Goal: Contribute content: Add original content to the website for others to see

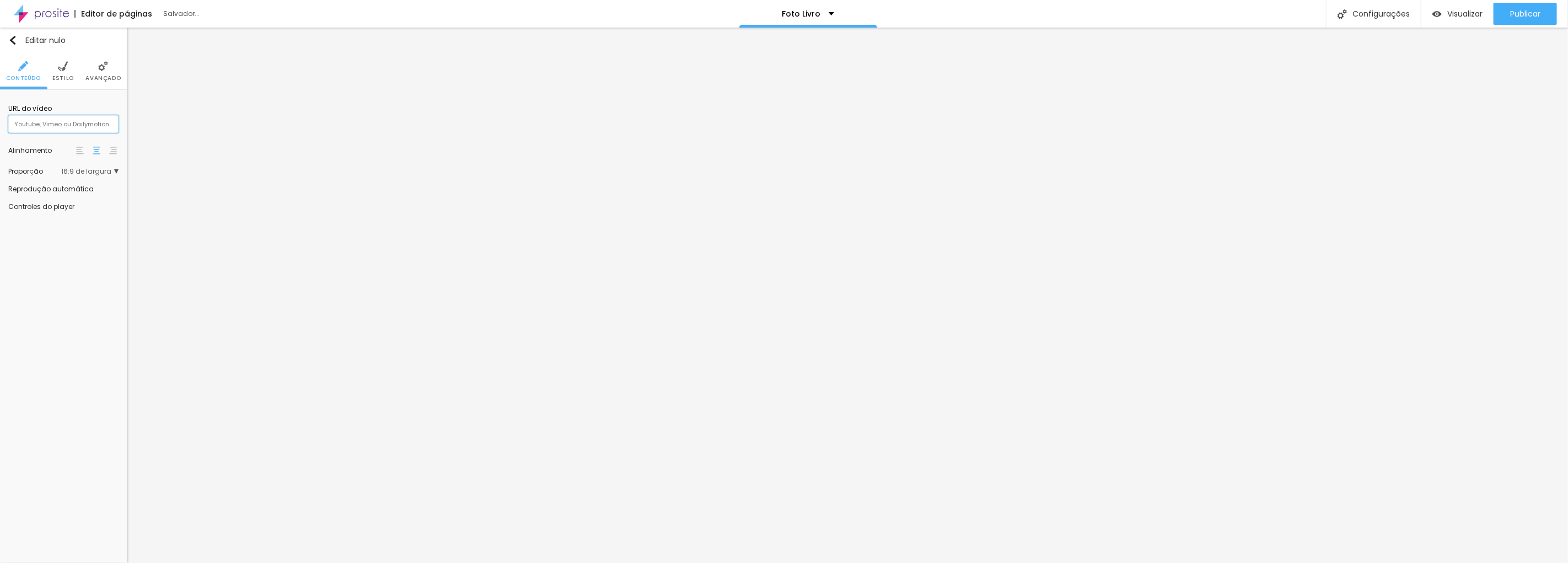
paste input "[URL][DOMAIN_NAME]"
type input "[URL][DOMAIN_NAME]"
click at [112, 122] on input "[URL][DOMAIN_NAME]" at bounding box center [63, 124] width 111 height 18
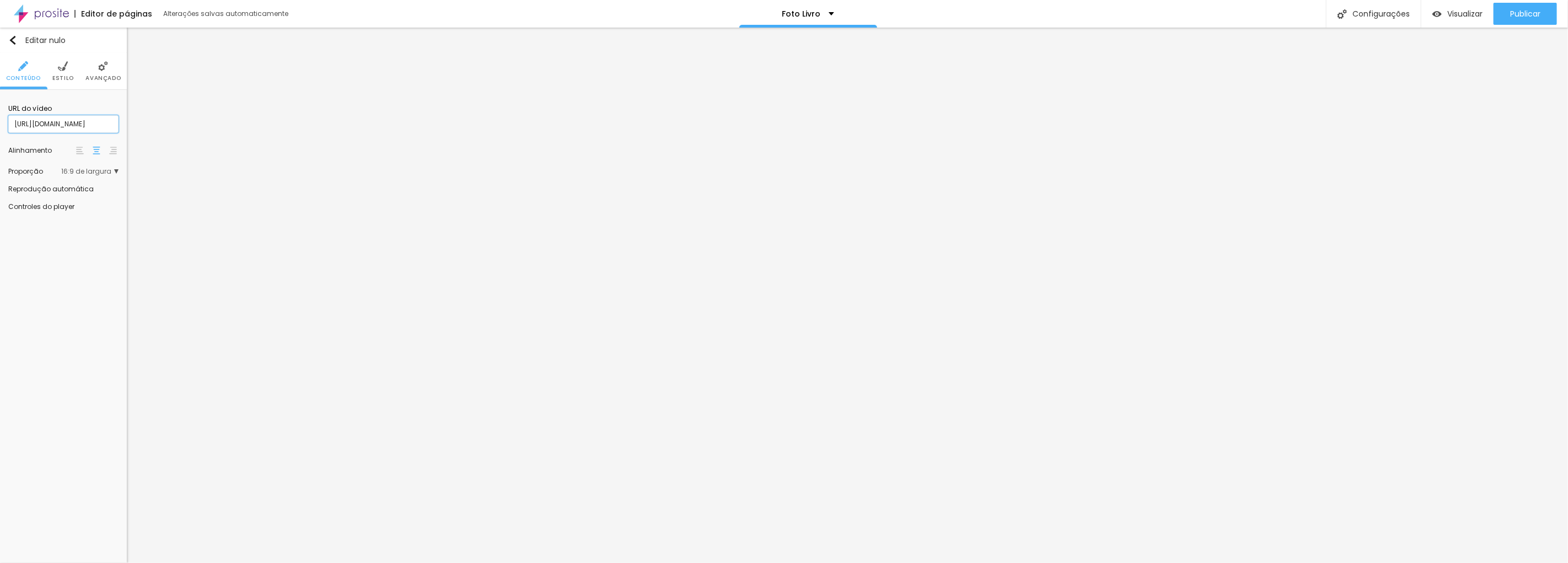
drag, startPoint x: 107, startPoint y: 121, endPoint x: 0, endPoint y: 122, distance: 107.0
click at [0, 122] on div "URL do vídeo [URL][DOMAIN_NAME] Alinhamento Proporção 16:9 de largura Ultrawide…" at bounding box center [63, 157] width 127 height 134
paste input "[URL][DOMAIN_NAME]"
type input "[URL][DOMAIN_NAME]"
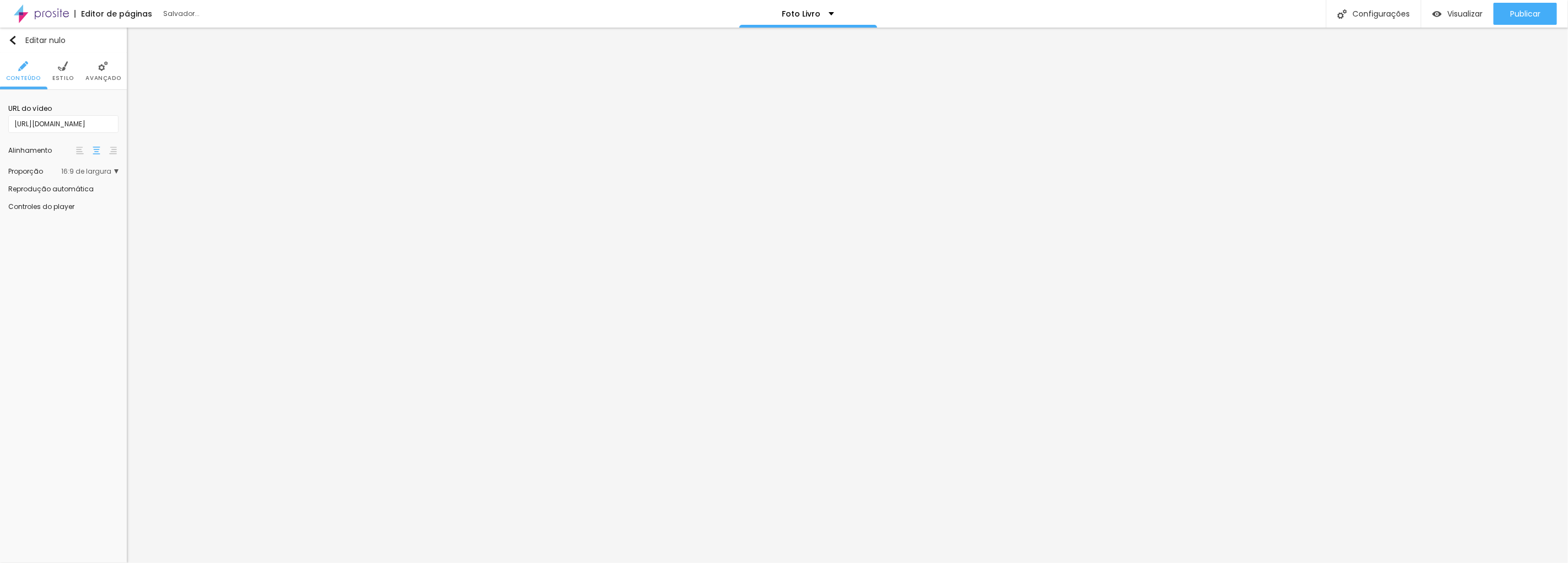
scroll to position [0, 0]
click at [43, 123] on input "[URL][DOMAIN_NAME]" at bounding box center [63, 124] width 111 height 18
click at [96, 130] on input "text" at bounding box center [63, 124] width 111 height 18
paste input "[URL][DOMAIN_NAME]"
type input "[URL][DOMAIN_NAME]"
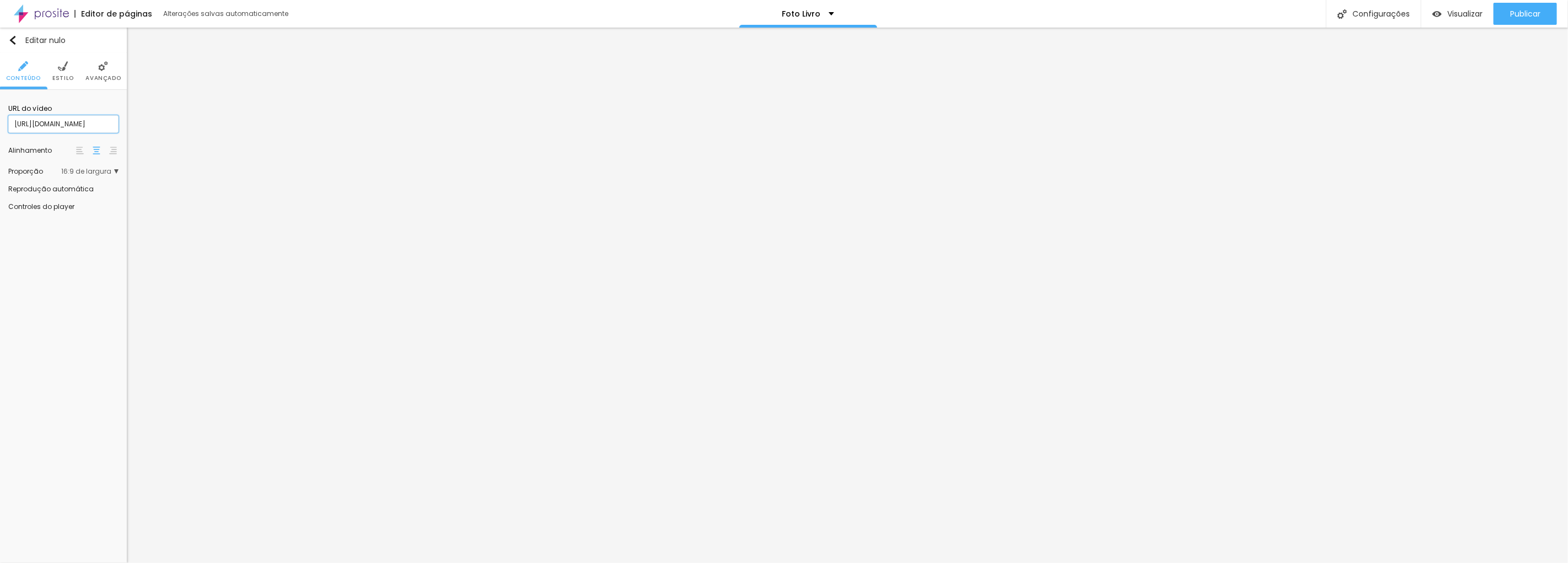
drag, startPoint x: 114, startPoint y: 121, endPoint x: 12, endPoint y: 121, distance: 102.0
click at [12, 121] on input "[URL][DOMAIN_NAME]" at bounding box center [63, 124] width 111 height 18
